Goal: Task Accomplishment & Management: Use online tool/utility

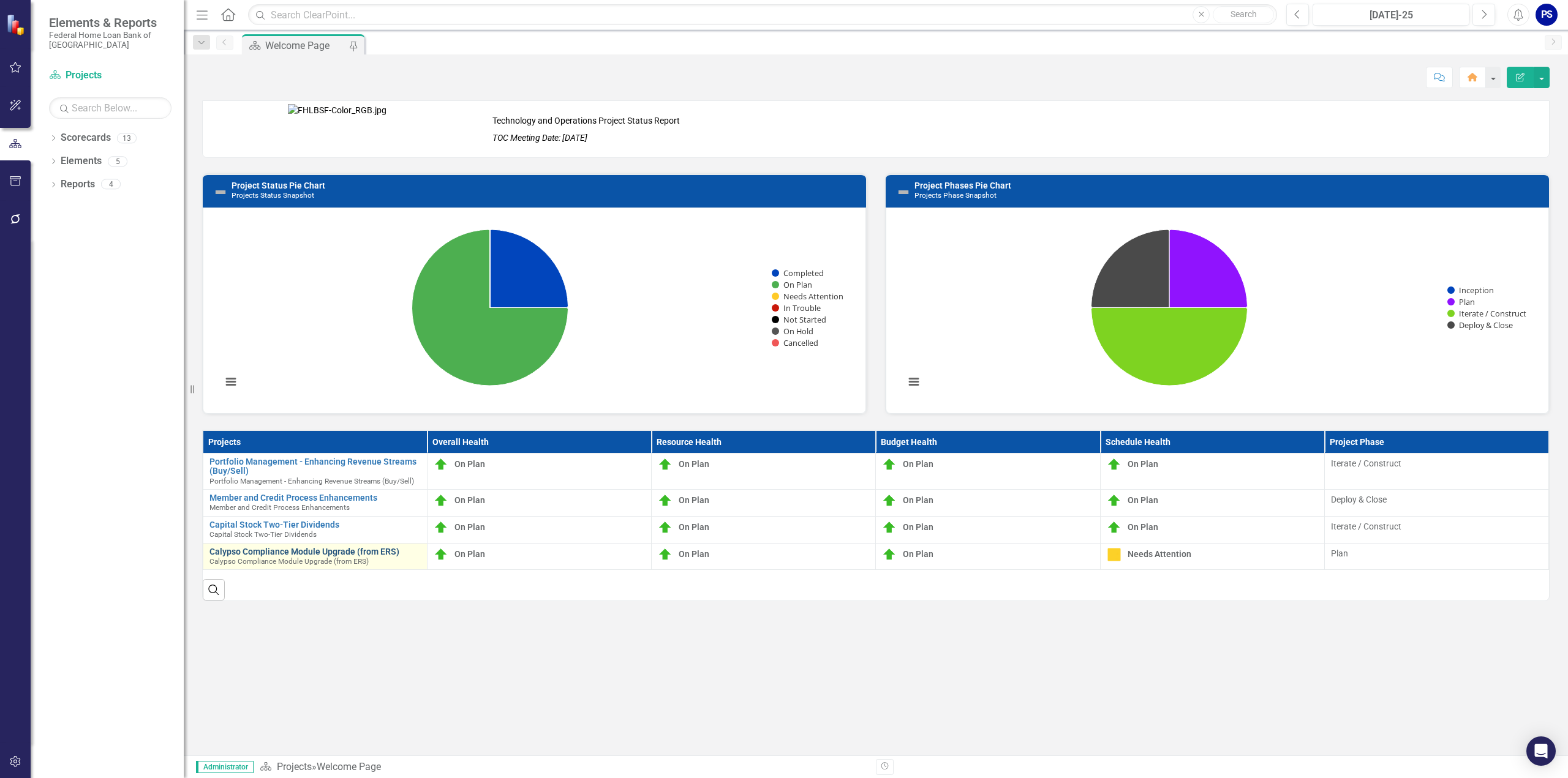
click at [257, 551] on link "Calypso Compliance Module Upgrade (from ERS)" at bounding box center [315, 551] width 211 height 9
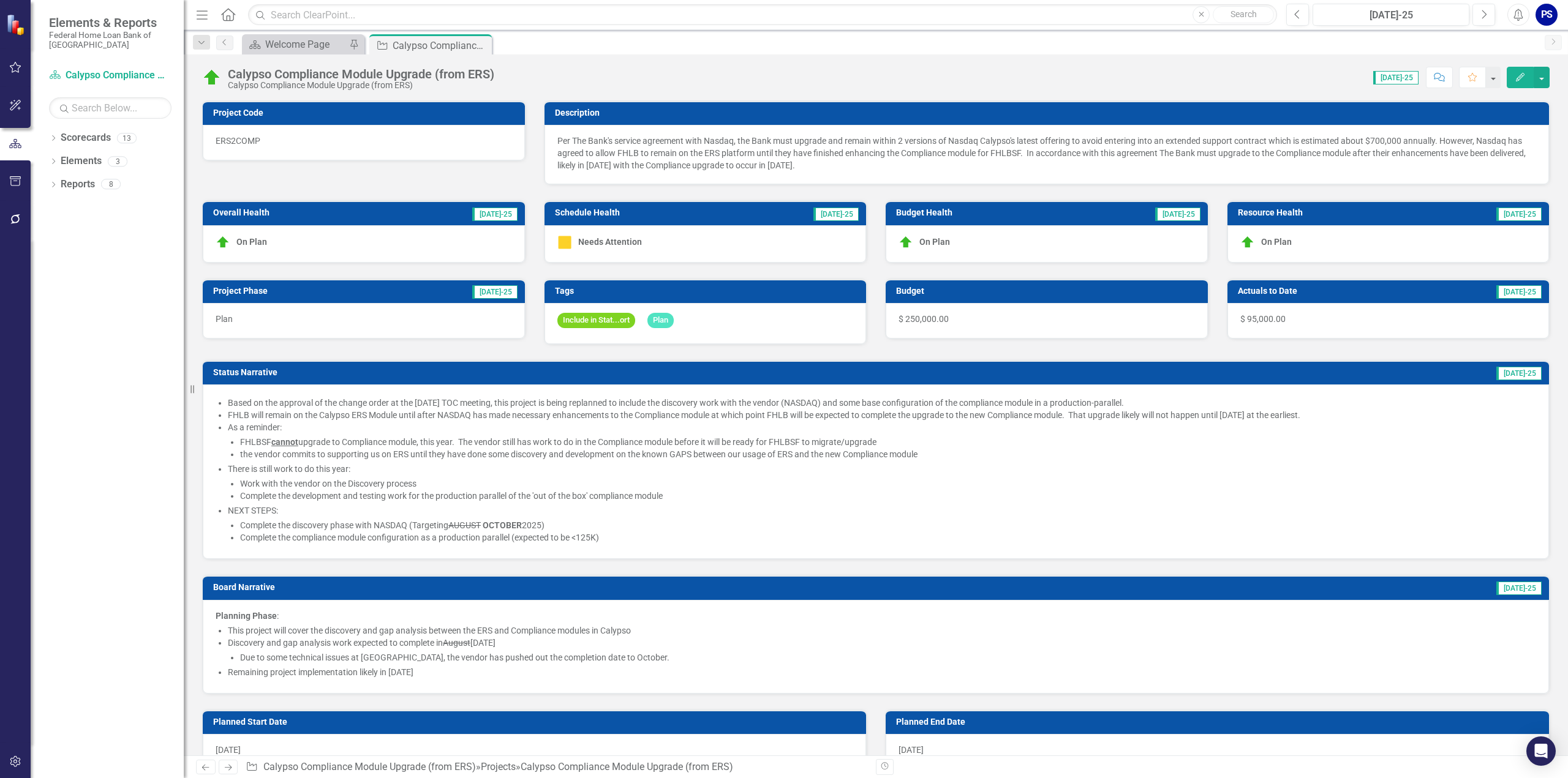
checkbox input "true"
click at [604, 143] on p "Per The Bank's service agreement with Nasdaq, the Bank must upgrade and remain …" at bounding box center [1047, 153] width 979 height 36
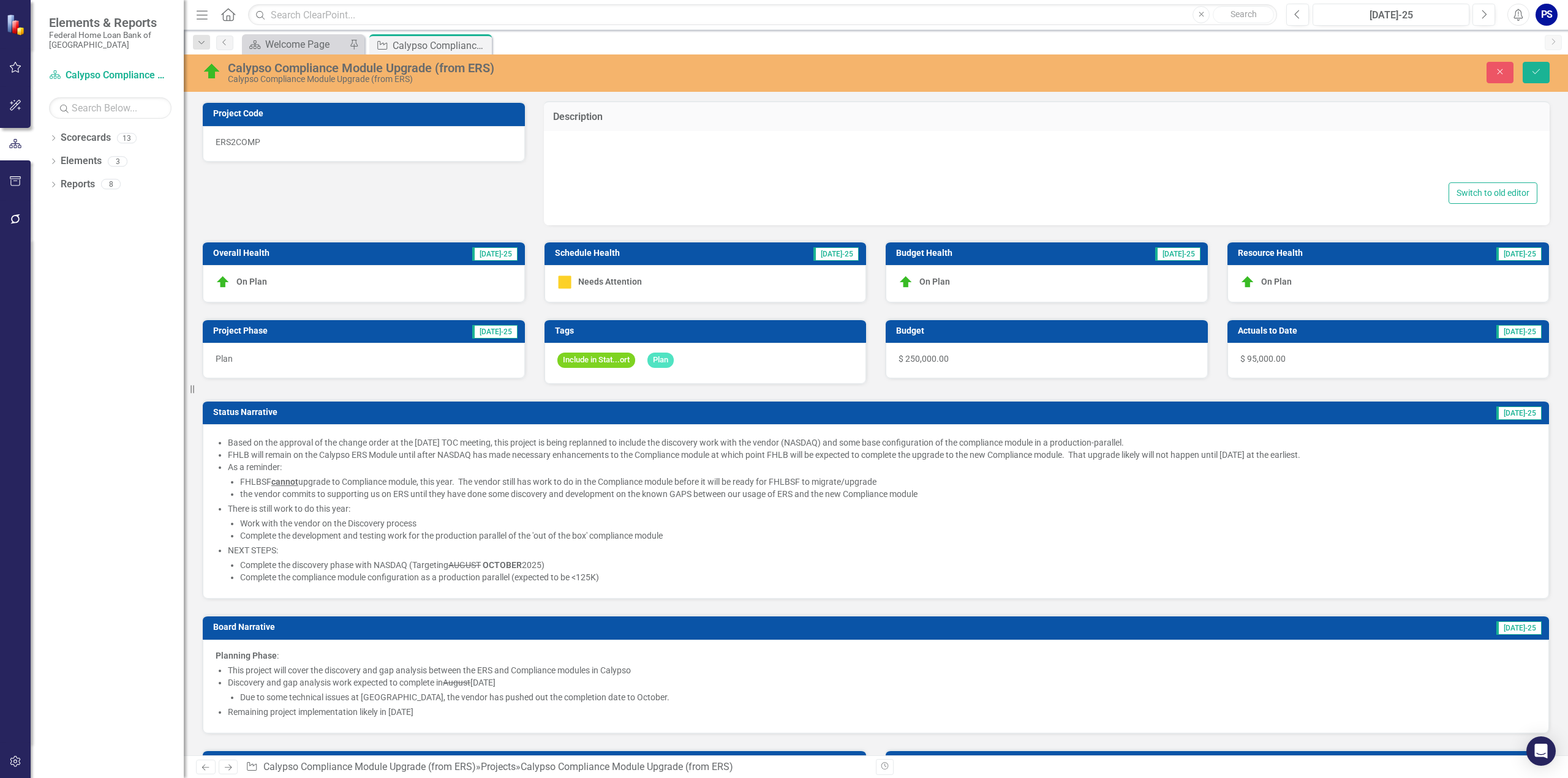
type textarea "<p>Per The Bank's service agreement with Nasdaq, the Bank must upgrade and rema…"
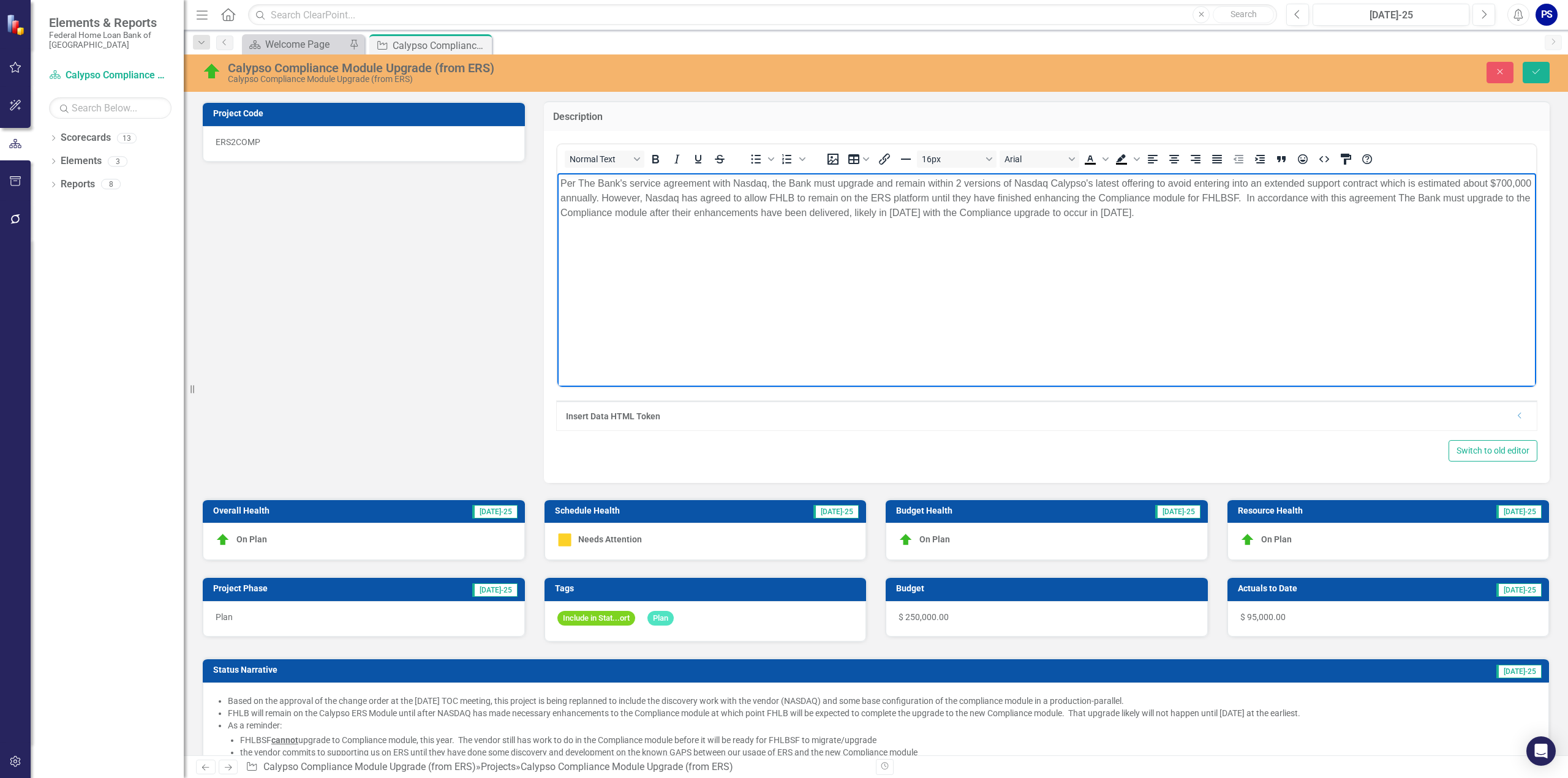
click at [613, 182] on p "Per The Bank's service agreement with Nasdaq, the Bank must upgrade and remain …" at bounding box center [1046, 198] width 973 height 44
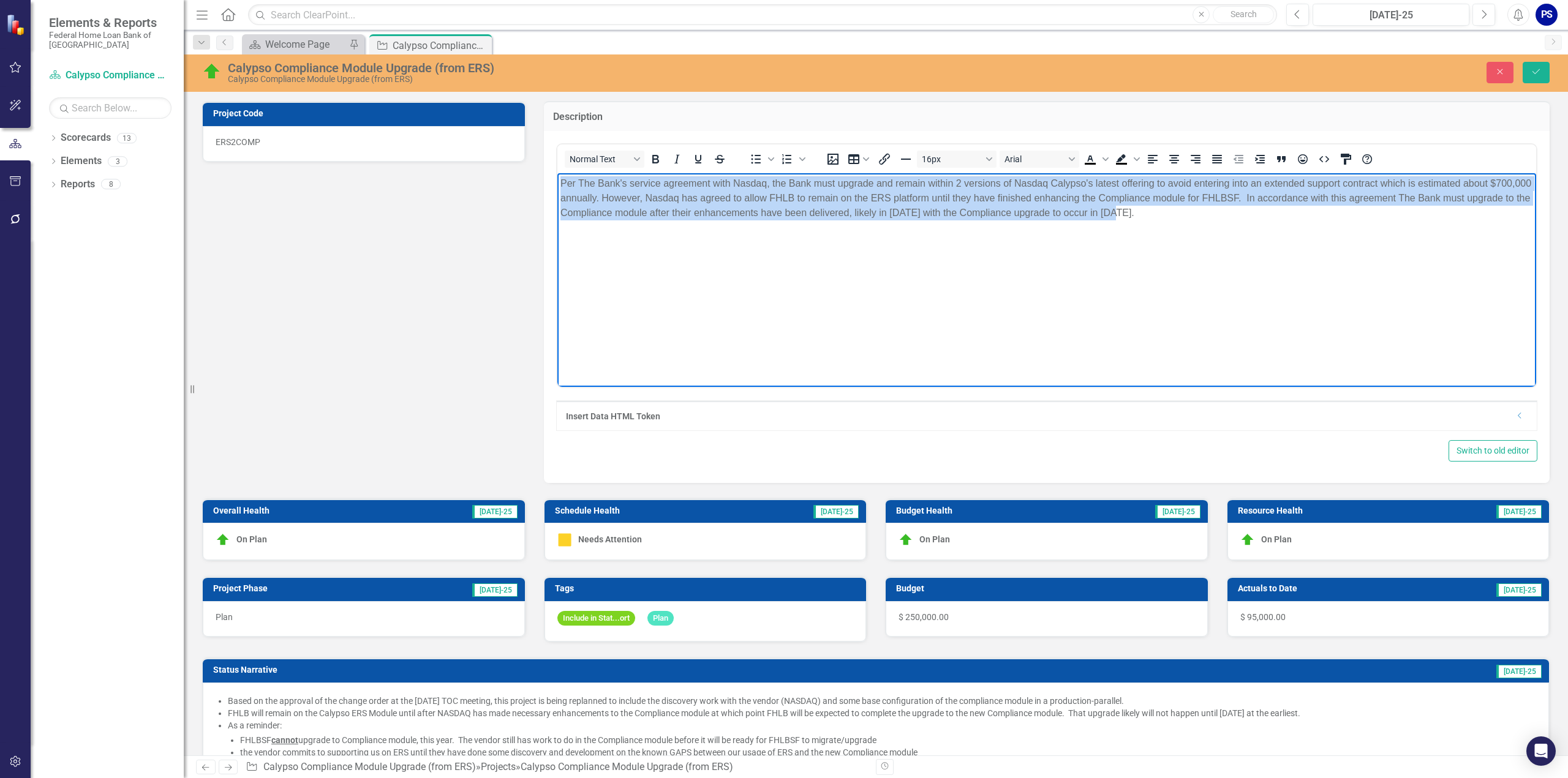
copy p "Per The Bank's service agreement with Nasdaq, the Bank must upgrade and remain …"
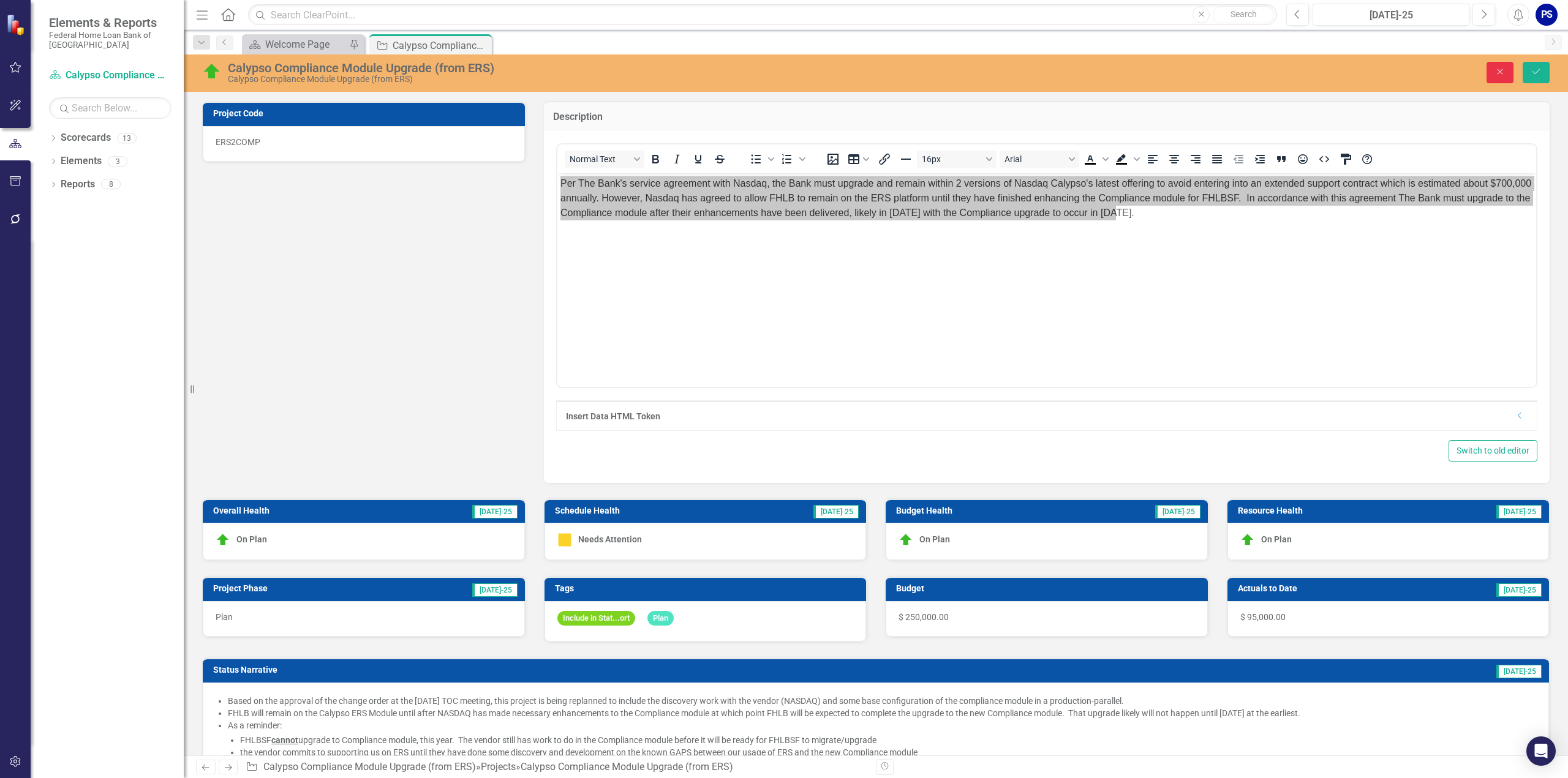
click at [1498, 71] on icon "Close" at bounding box center [1499, 71] width 11 height 8
